Goal: Information Seeking & Learning: Learn about a topic

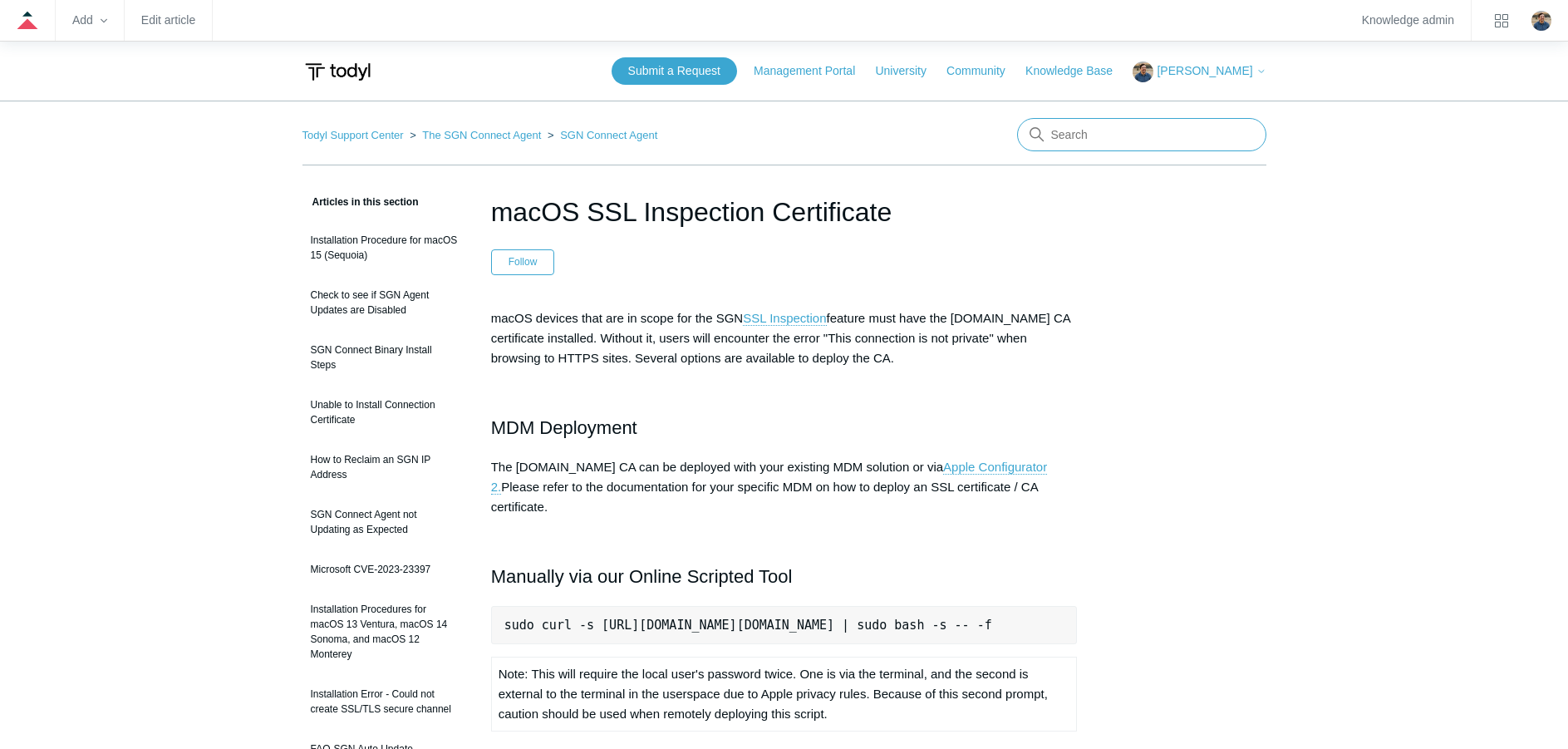
click at [1112, 128] on input "Search" at bounding box center [1142, 135] width 250 height 34
type input "endpoint policy"
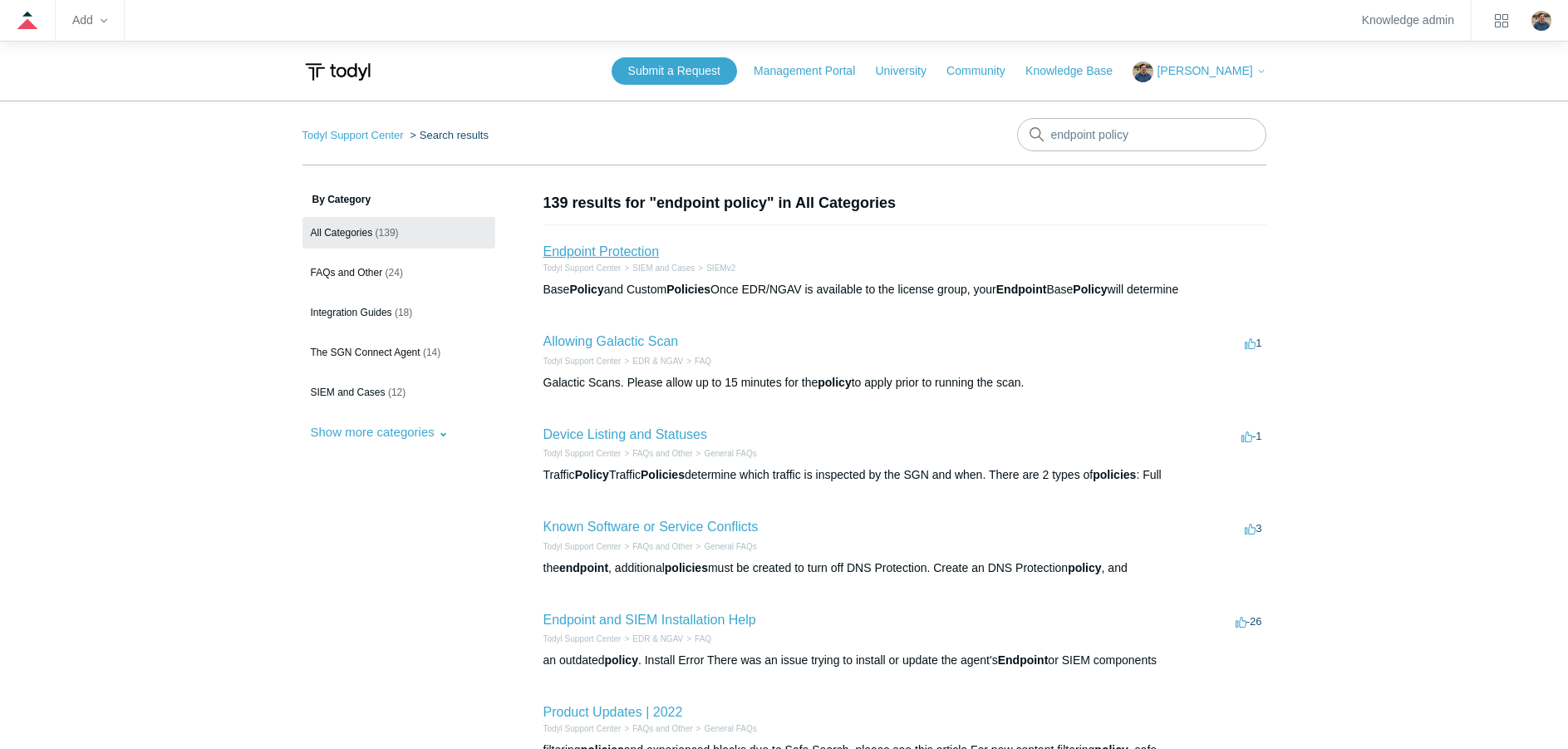
click at [637, 257] on link "Endpoint Protection" at bounding box center [601, 251] width 116 height 14
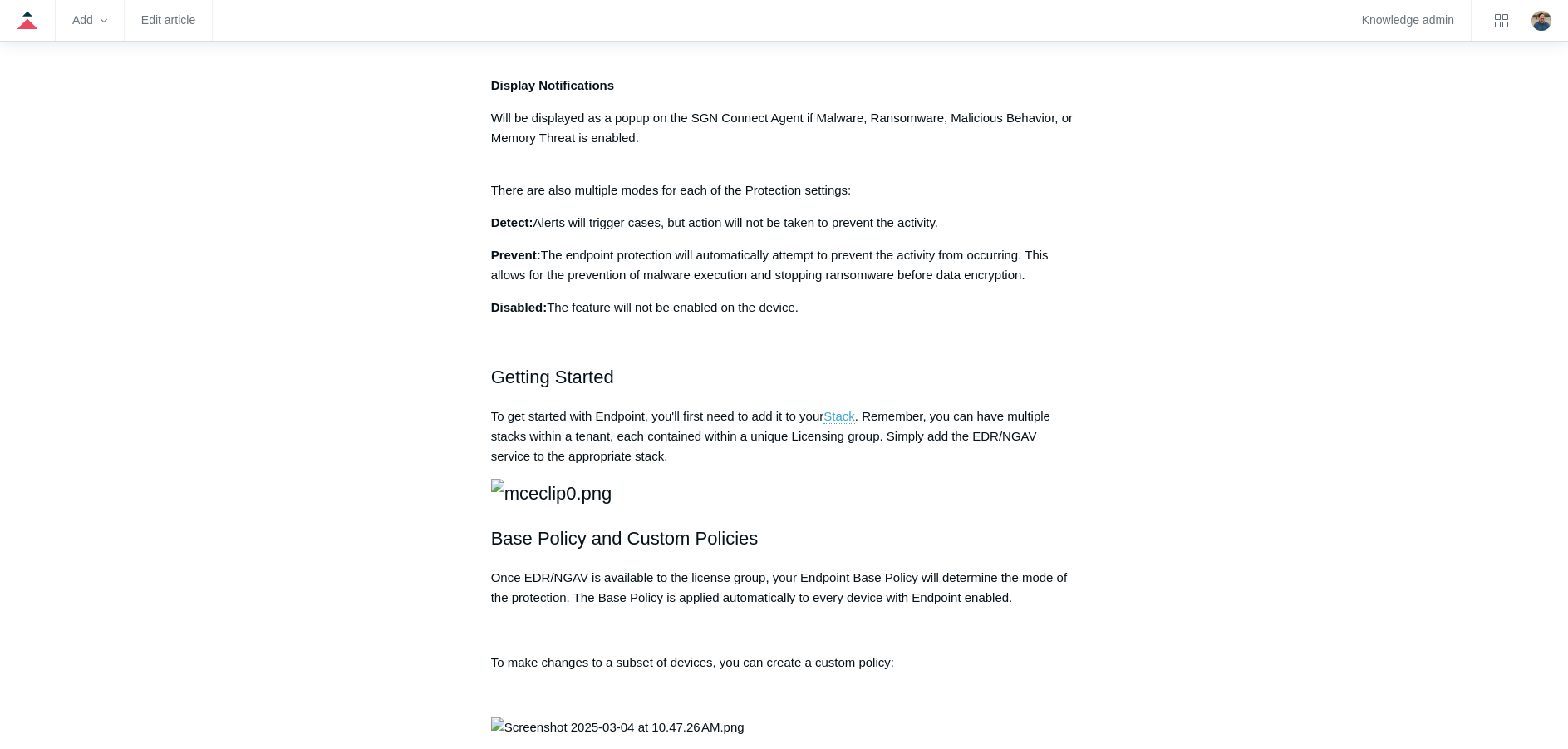
scroll to position [1164, 0]
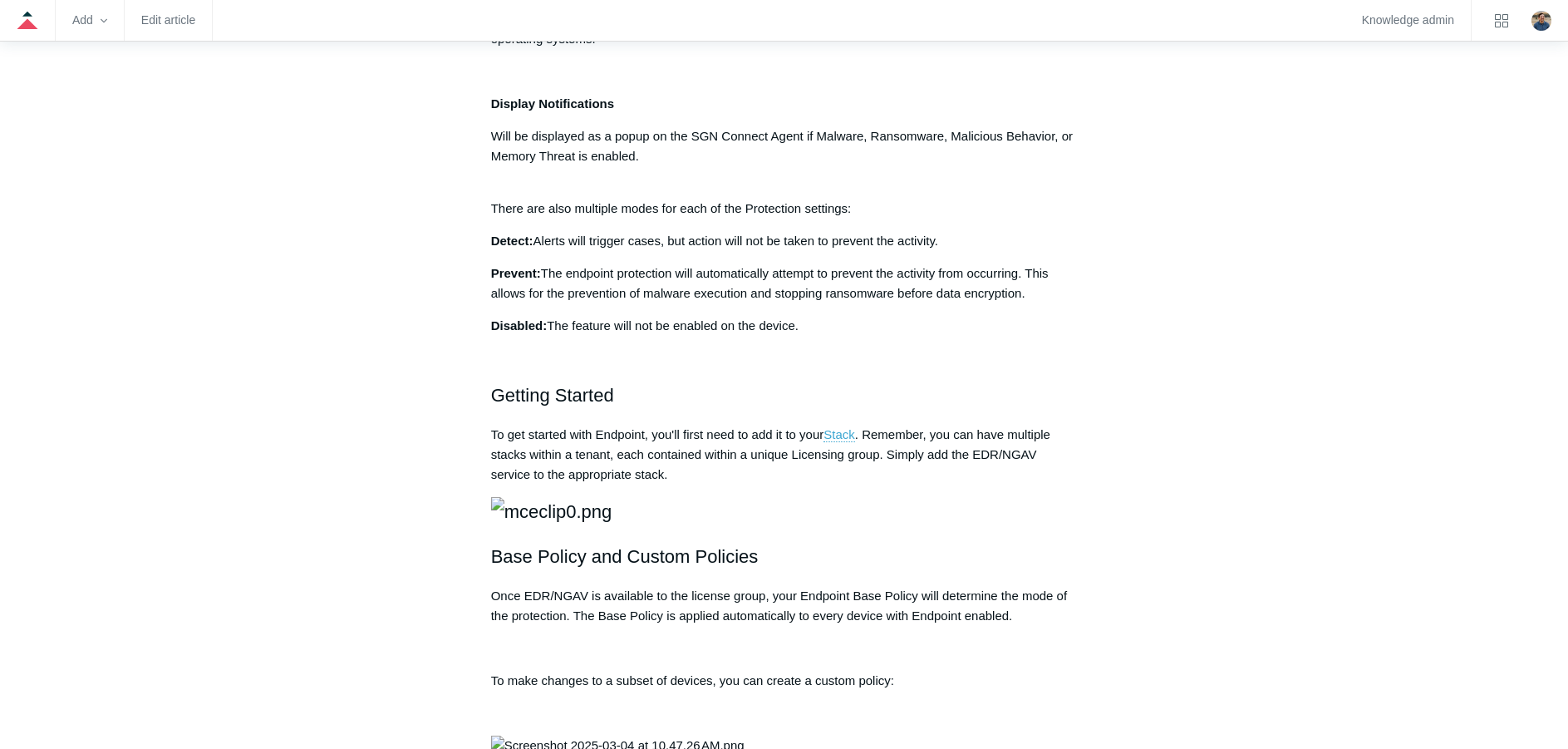
drag, startPoint x: 489, startPoint y: 215, endPoint x: 798, endPoint y: 212, distance: 309.0
click at [798, 212] on article "Endpoint Protection Follow Not yet followed by anyone Our Endpoint Security (ED…" at bounding box center [784, 289] width 636 height 2521
copy div "Register as AV Engine Windows desktop OSes only"
